Goal: Information Seeking & Learning: Learn about a topic

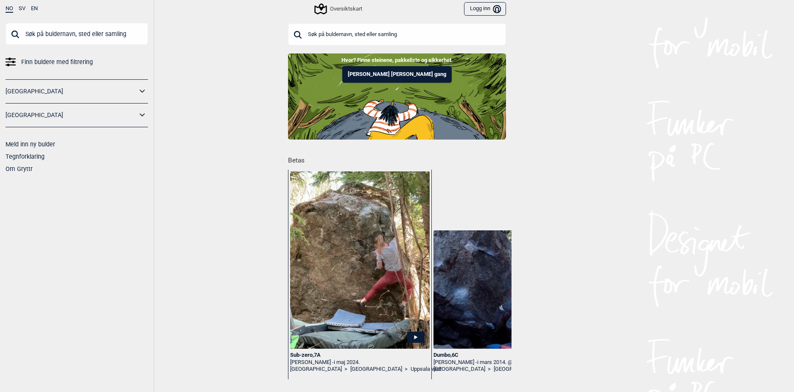
click at [304, 33] on input "text" at bounding box center [397, 34] width 218 height 22
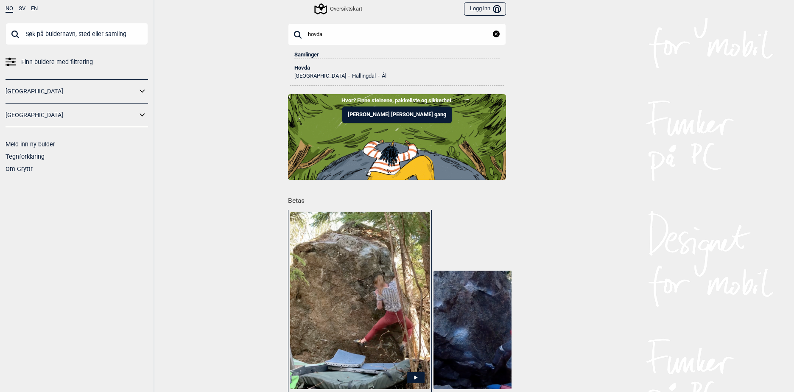
type input "hovda"
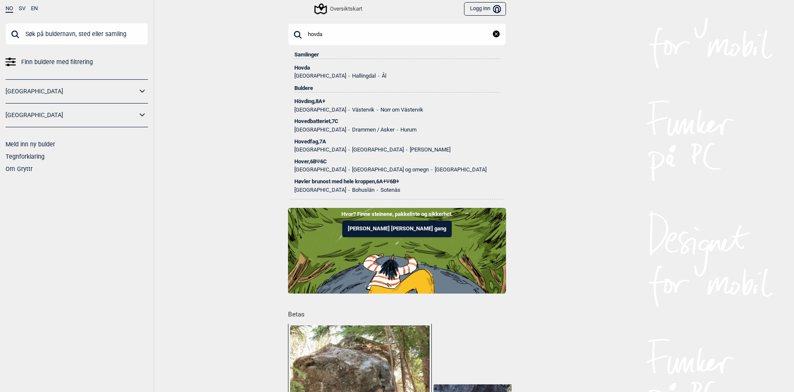
click at [302, 68] on div "Hovda" at bounding box center [396, 68] width 205 height 6
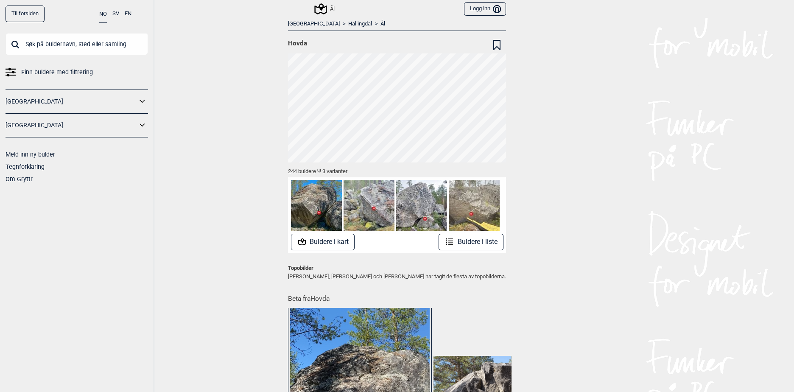
click at [320, 241] on button "Buldere i kart" at bounding box center [323, 242] width 64 height 17
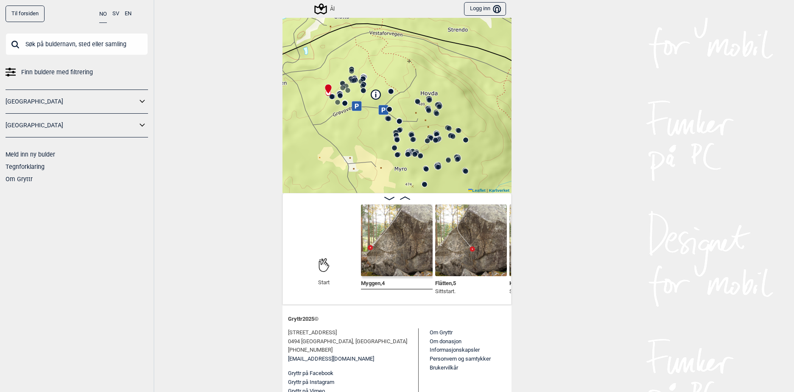
scroll to position [94, 0]
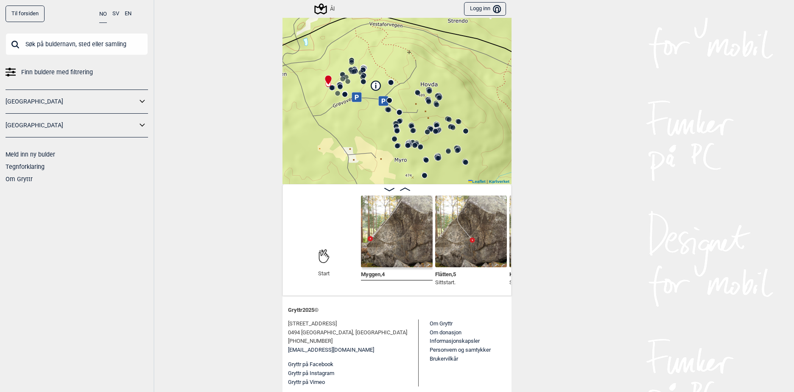
click at [469, 247] on img at bounding box center [471, 231] width 72 height 72
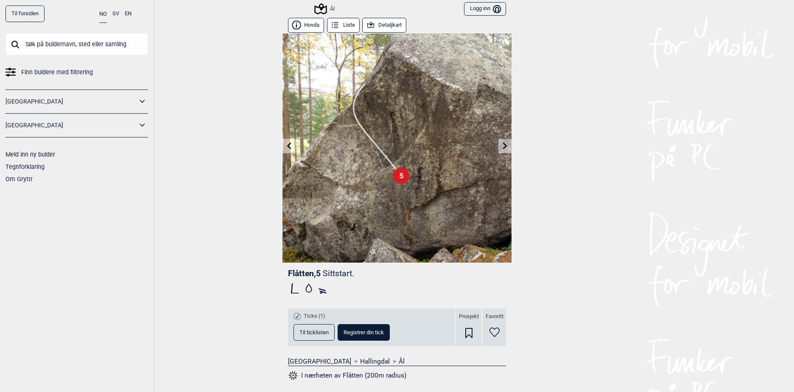
click at [331, 20] on button "Liste" at bounding box center [343, 25] width 33 height 15
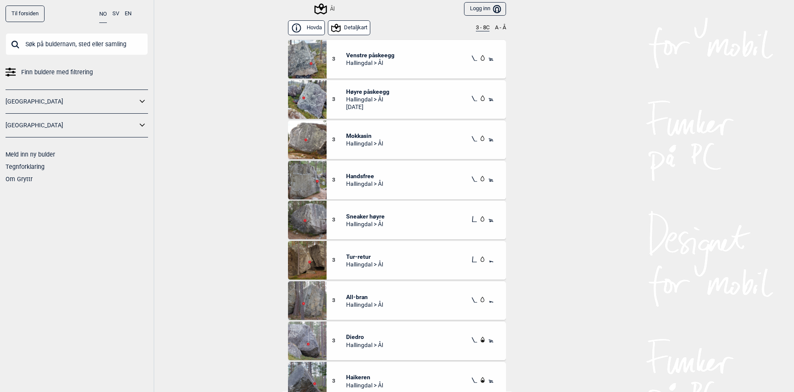
click at [341, 25] on button "Detaljkart" at bounding box center [349, 27] width 43 height 15
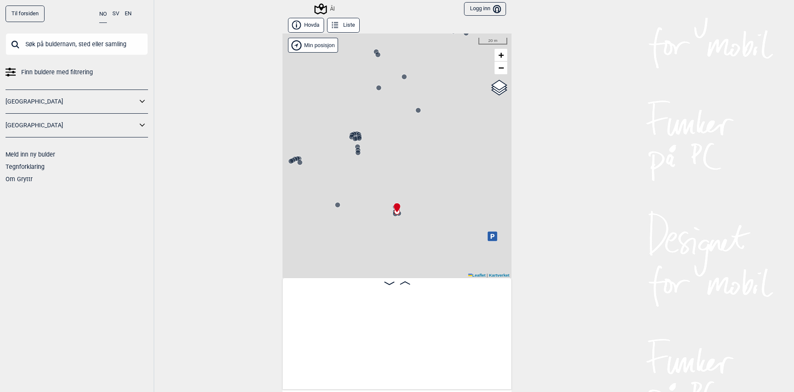
scroll to position [0, 1003]
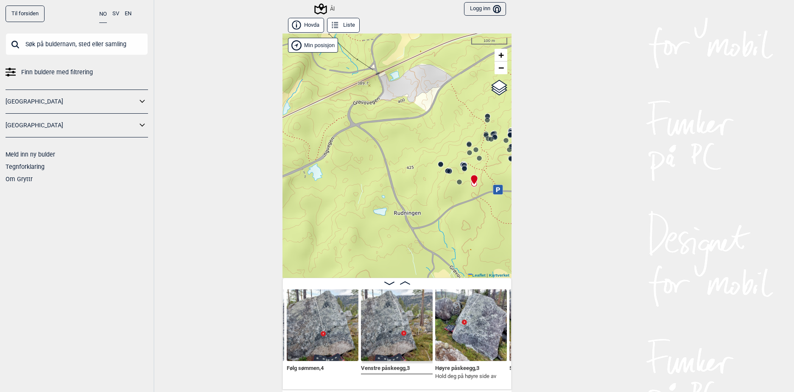
drag, startPoint x: 350, startPoint y: 150, endPoint x: 428, endPoint y: 164, distance: 78.9
click at [428, 164] on div "Ål" at bounding box center [396, 155] width 229 height 244
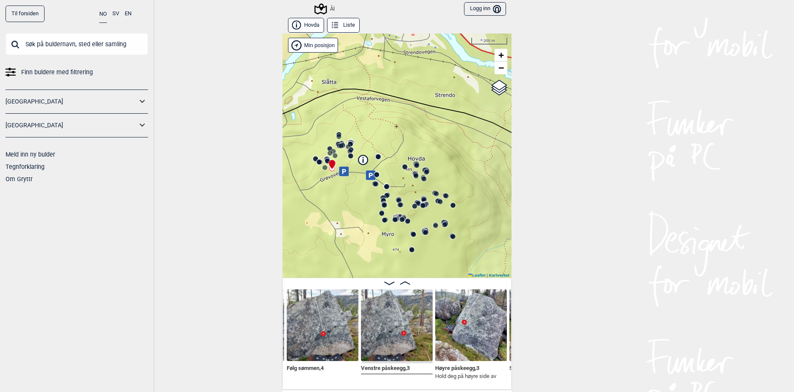
drag, startPoint x: 423, startPoint y: 159, endPoint x: 305, endPoint y: 156, distance: 117.9
click at [305, 156] on div "Ål" at bounding box center [396, 155] width 229 height 244
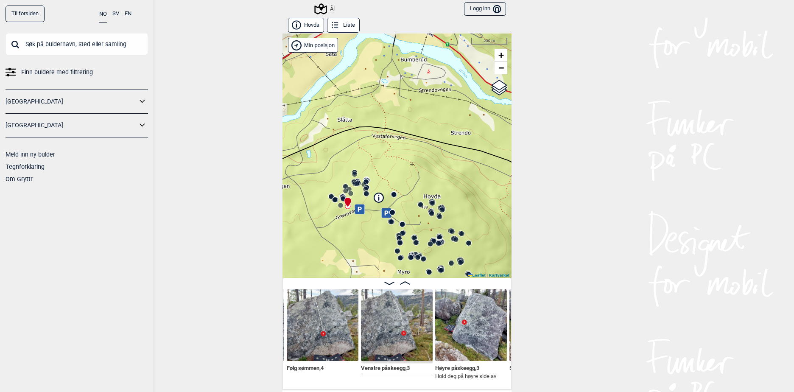
drag, startPoint x: 392, startPoint y: 126, endPoint x: 408, endPoint y: 164, distance: 40.9
click at [408, 164] on div "Ål" at bounding box center [396, 155] width 229 height 244
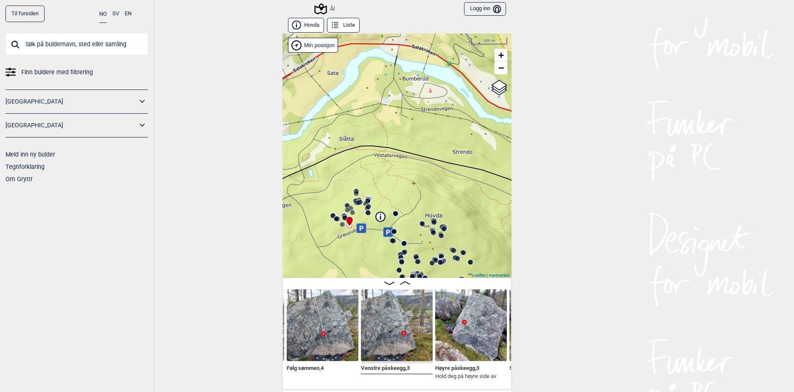
drag, startPoint x: 412, startPoint y: 117, endPoint x: 414, endPoint y: 136, distance: 19.2
click at [414, 136] on div "Ål" at bounding box center [396, 155] width 229 height 244
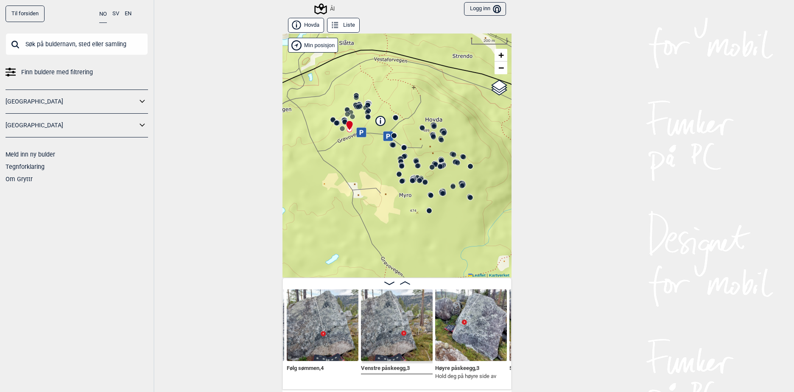
drag, startPoint x: 395, startPoint y: 177, endPoint x: 395, endPoint y: 81, distance: 95.8
click at [395, 81] on div "Ål" at bounding box center [396, 155] width 229 height 244
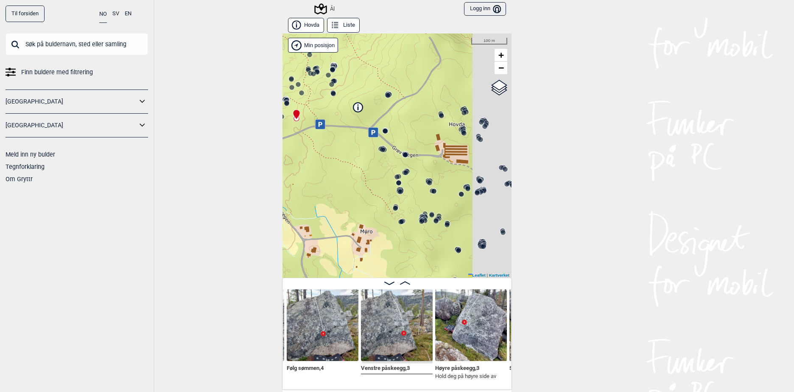
drag, startPoint x: 455, startPoint y: 152, endPoint x: 415, endPoint y: 163, distance: 41.3
click at [415, 163] on div "Ål" at bounding box center [396, 155] width 229 height 244
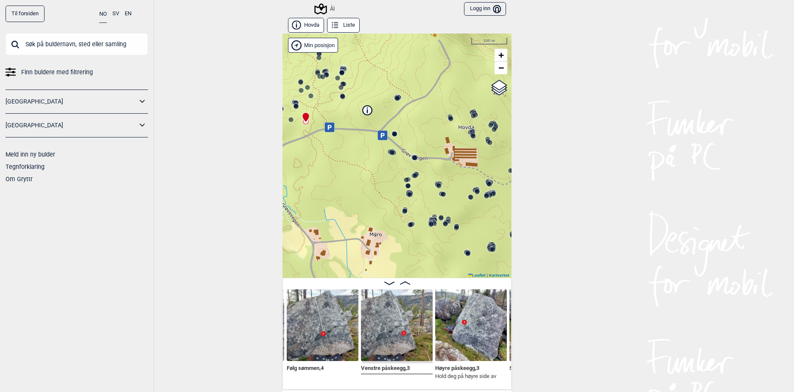
click at [334, 161] on div "Ål" at bounding box center [396, 155] width 229 height 244
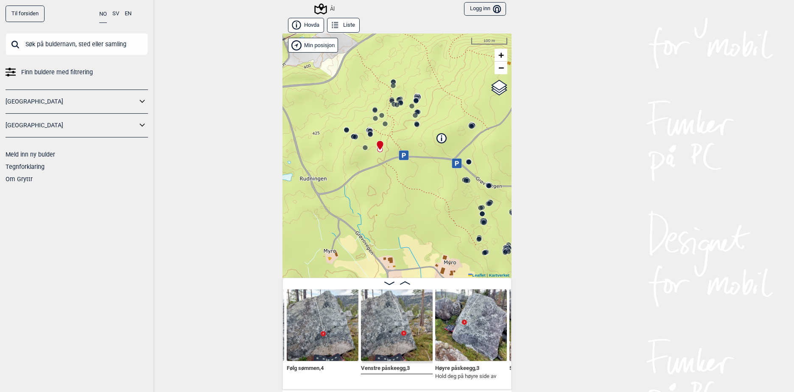
drag, startPoint x: 347, startPoint y: 191, endPoint x: 397, endPoint y: 213, distance: 54.5
click at [397, 213] on div "Ål" at bounding box center [396, 155] width 229 height 244
